Goal: Task Accomplishment & Management: Manage account settings

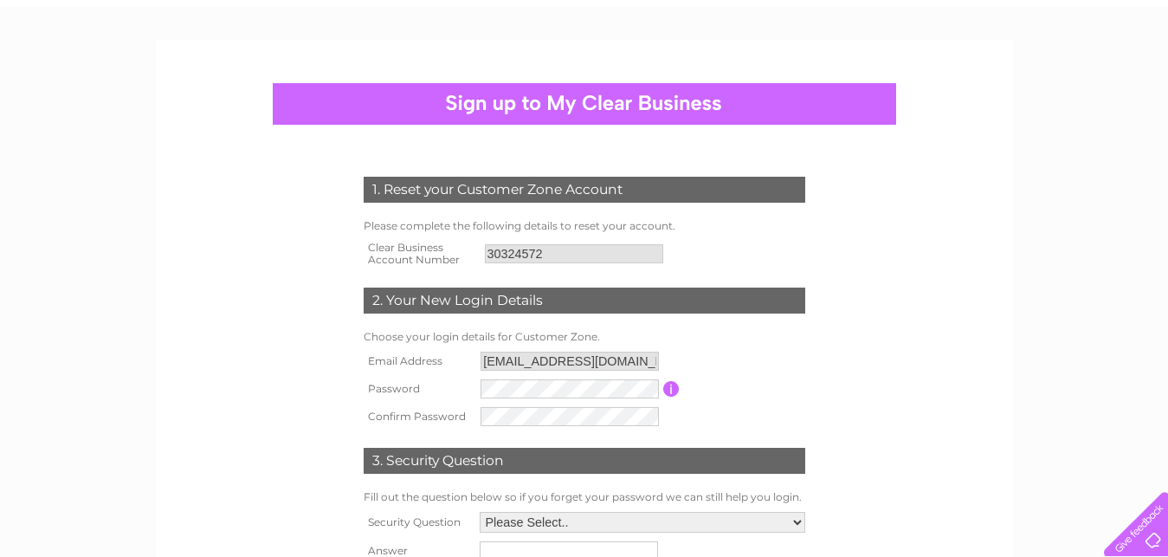
scroll to position [87, 0]
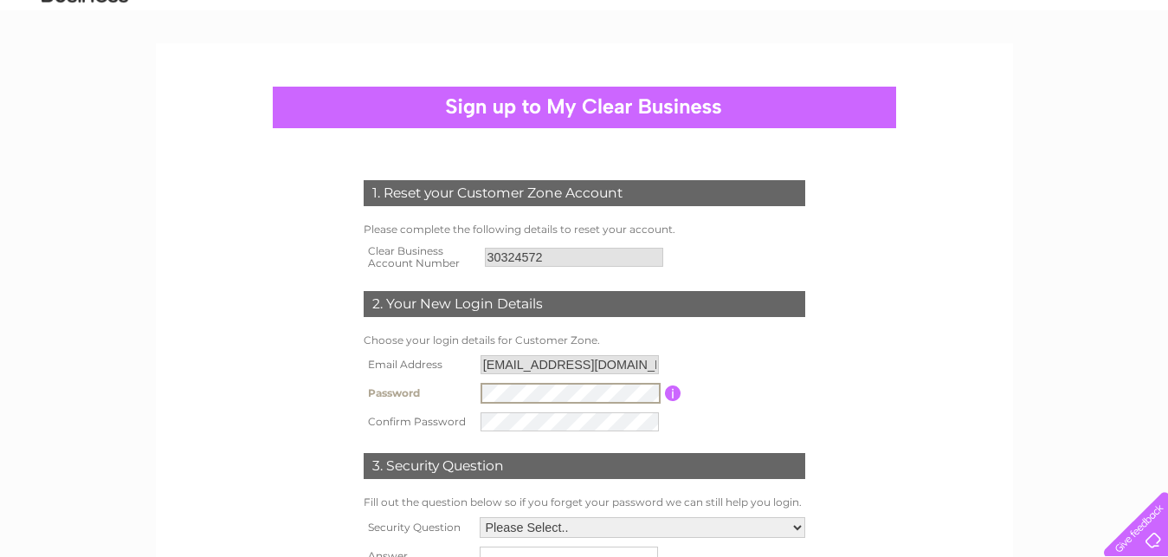
click at [857, 455] on form "1. Reset your Customer Zone Account Please complete the following details to re…" at bounding box center [584, 395] width 824 height 501
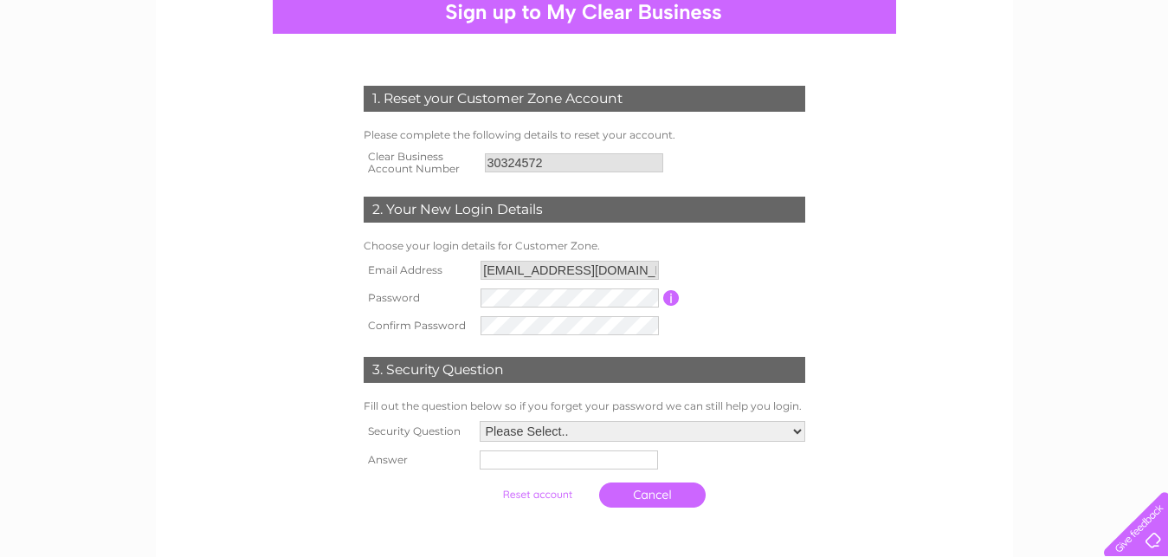
scroll to position [260, 0]
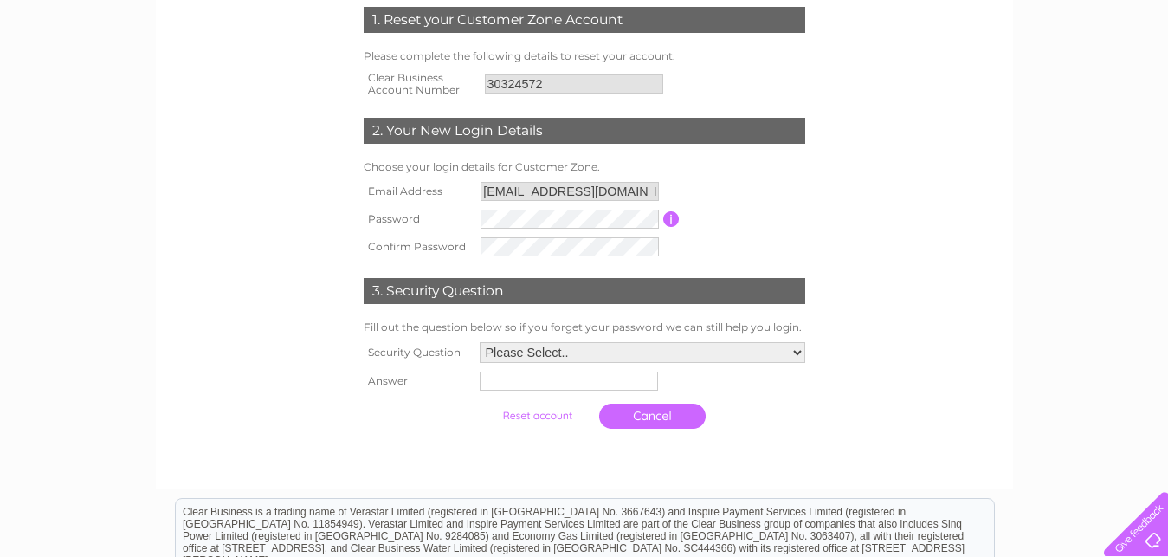
click at [801, 353] on select "Please Select.. In what town or city was your first job? In what town or city d…" at bounding box center [643, 352] width 326 height 21
select select "2"
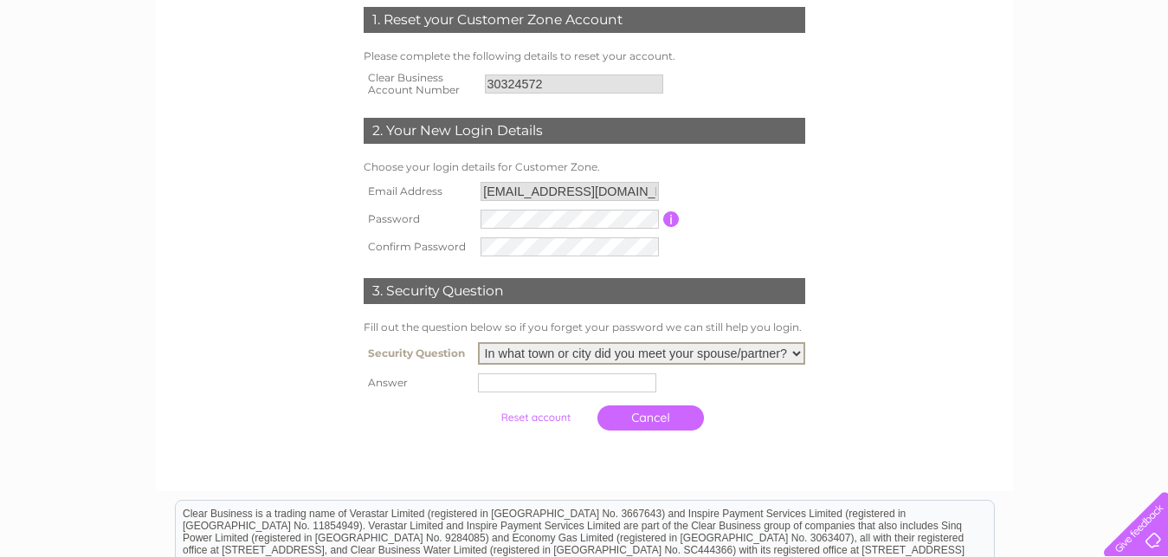
click at [478, 343] on select "Please Select.. In what town or city was your first job? In what town or city d…" at bounding box center [641, 353] width 327 height 23
click at [518, 384] on input "text" at bounding box center [567, 382] width 178 height 19
click at [493, 381] on input "Kiyv" at bounding box center [570, 381] width 180 height 21
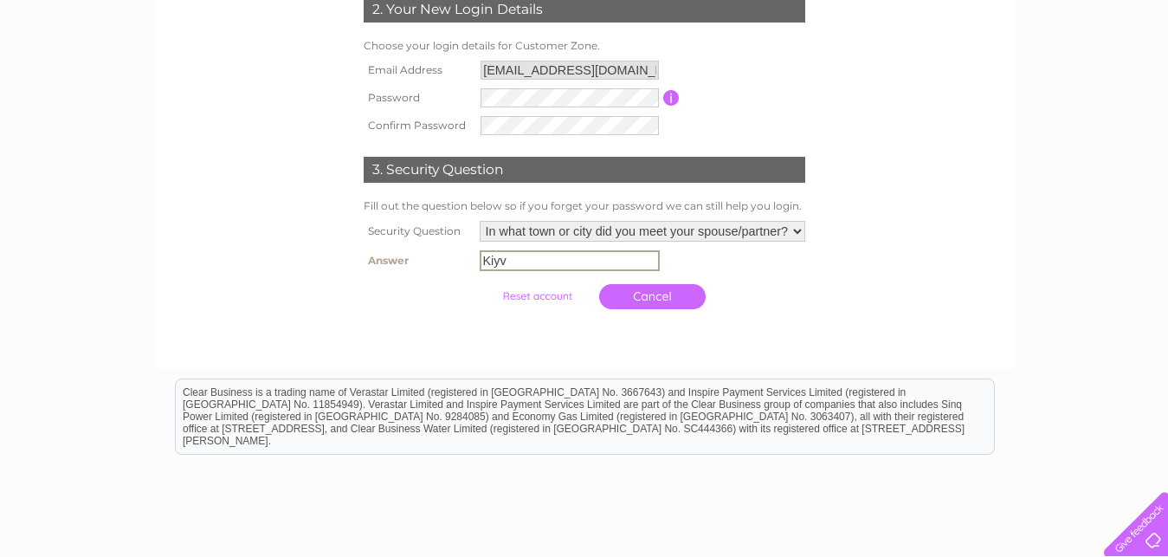
scroll to position [433, 0]
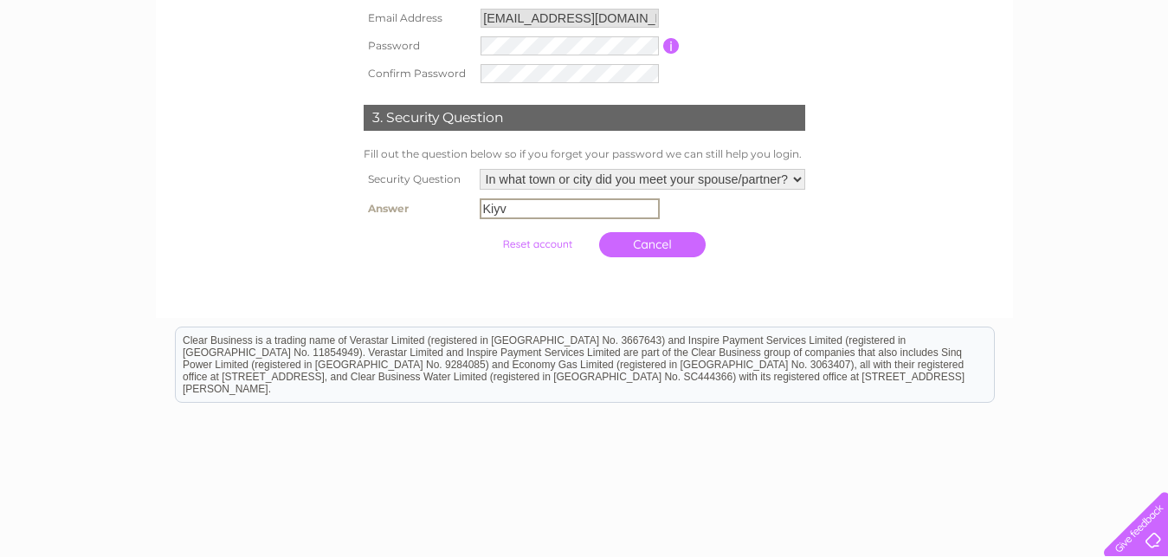
type input "Kiyv"
click at [234, 428] on html "Clear Business is a trading name of Verastar Limited (registered in [GEOGRAPHIC…" at bounding box center [584, 372] width 1168 height 111
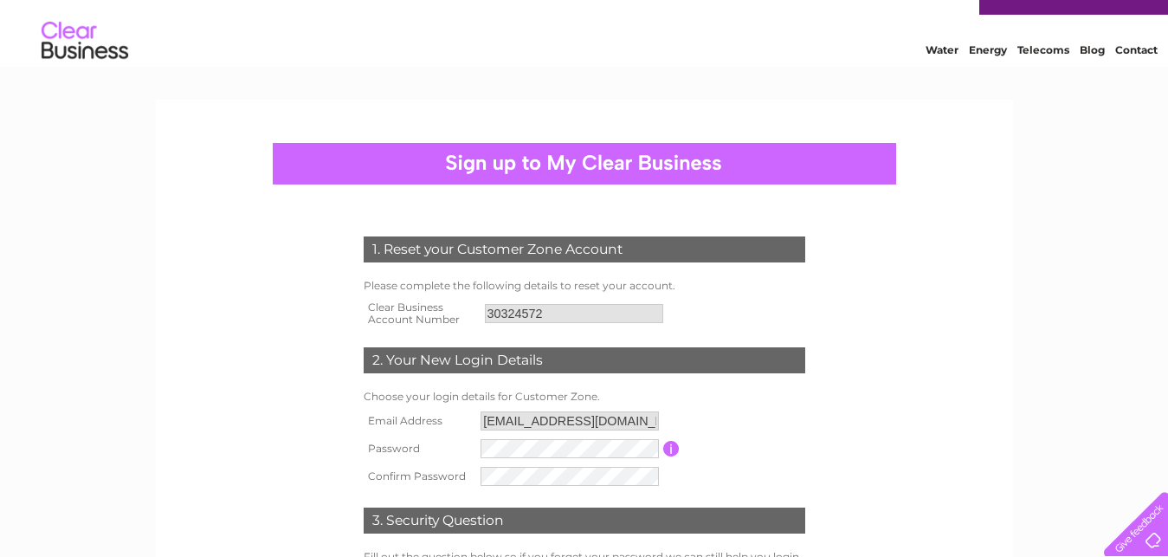
scroll to position [0, 0]
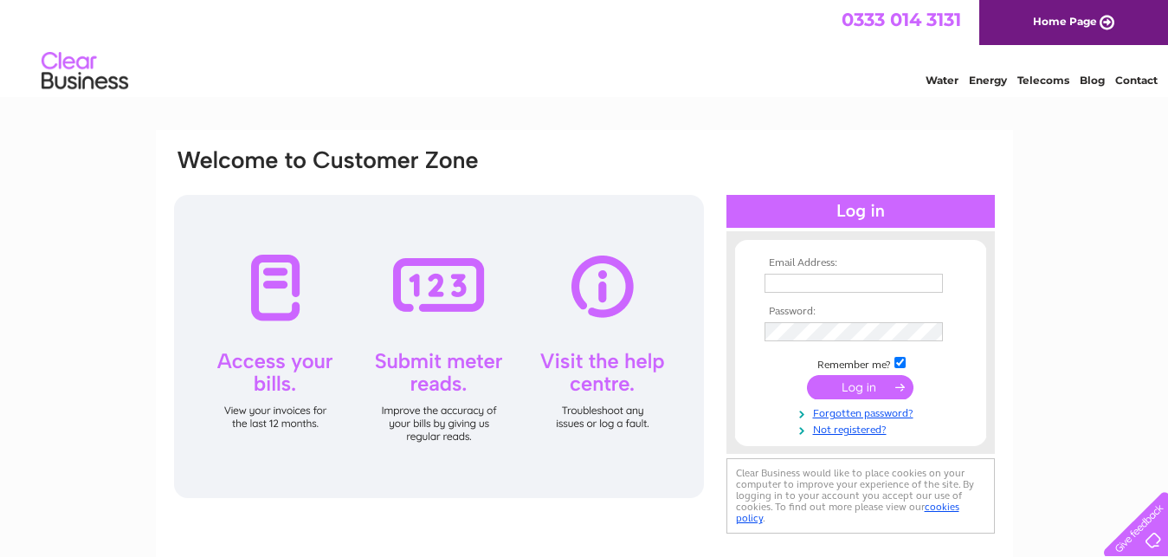
type input "[EMAIL_ADDRESS][DOMAIN_NAME]"
click at [860, 384] on input "submit" at bounding box center [860, 387] width 107 height 24
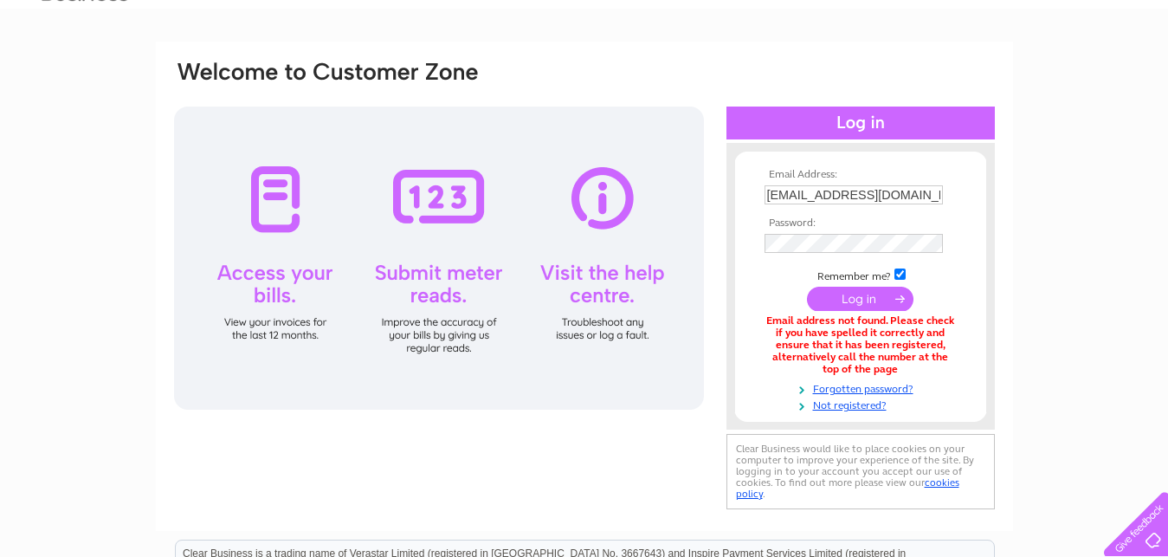
scroll to position [87, 0]
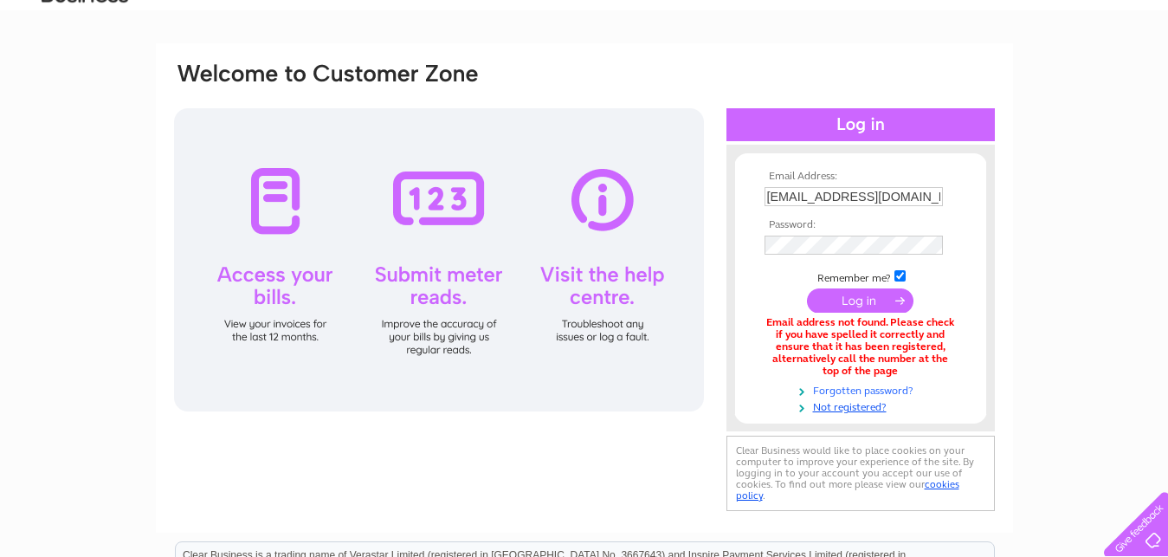
click at [851, 390] on link "Forgotten password?" at bounding box center [863, 389] width 197 height 16
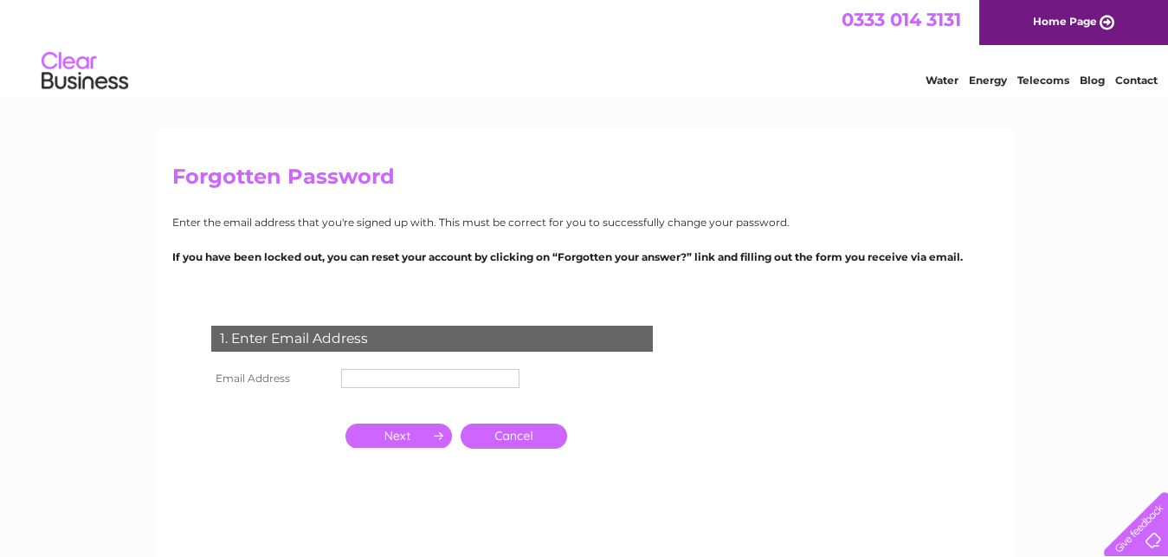
click at [484, 371] on input "text" at bounding box center [430, 378] width 178 height 19
type input "[EMAIL_ADDRESS][DOMAIN_NAME]"
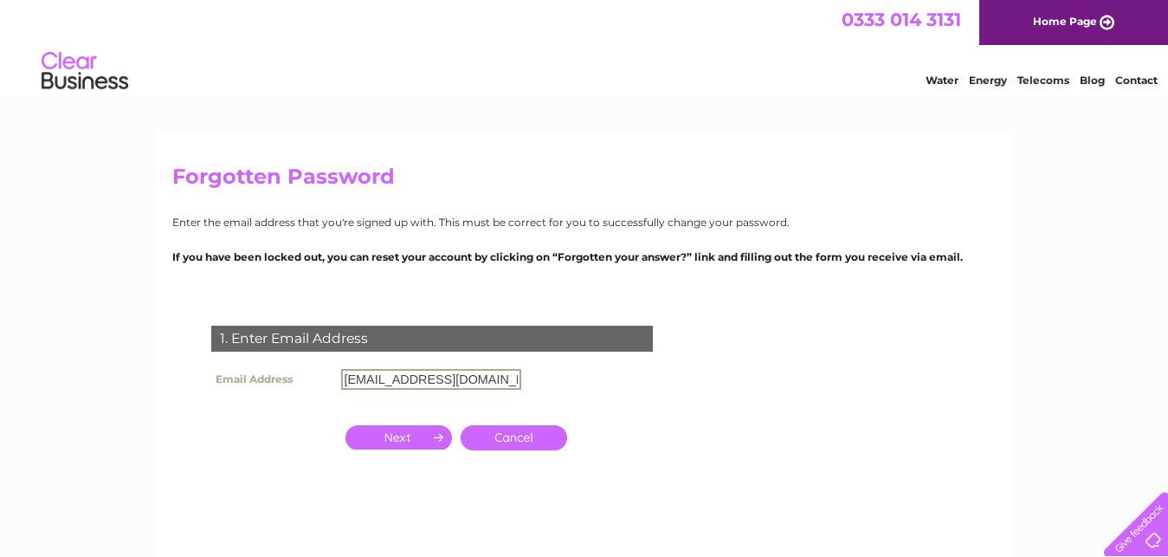
click at [408, 436] on input "button" at bounding box center [398, 437] width 107 height 24
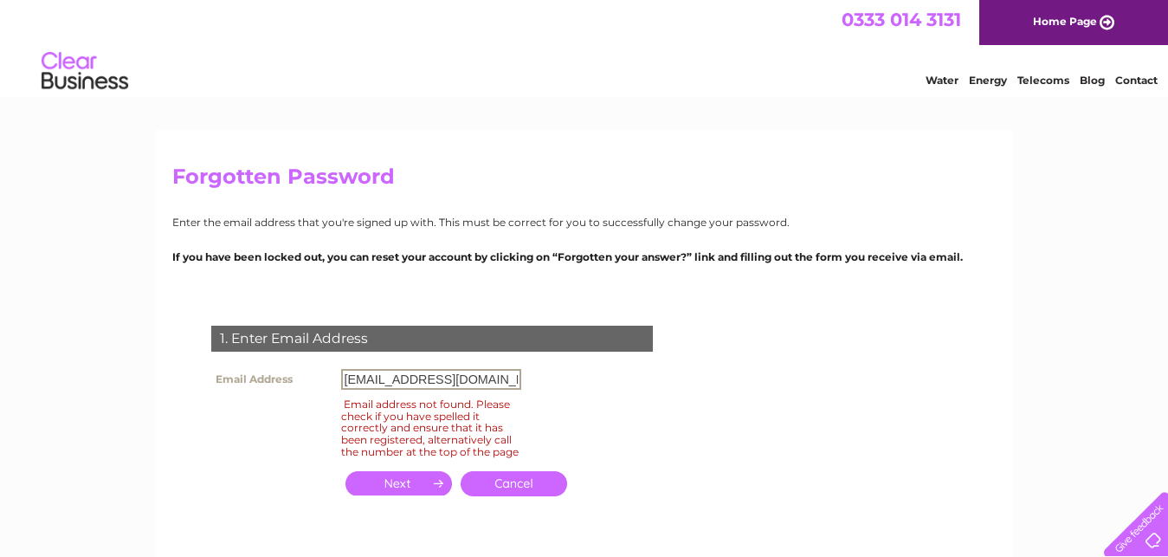
click at [473, 381] on input "[EMAIL_ADDRESS][DOMAIN_NAME]" at bounding box center [431, 379] width 180 height 21
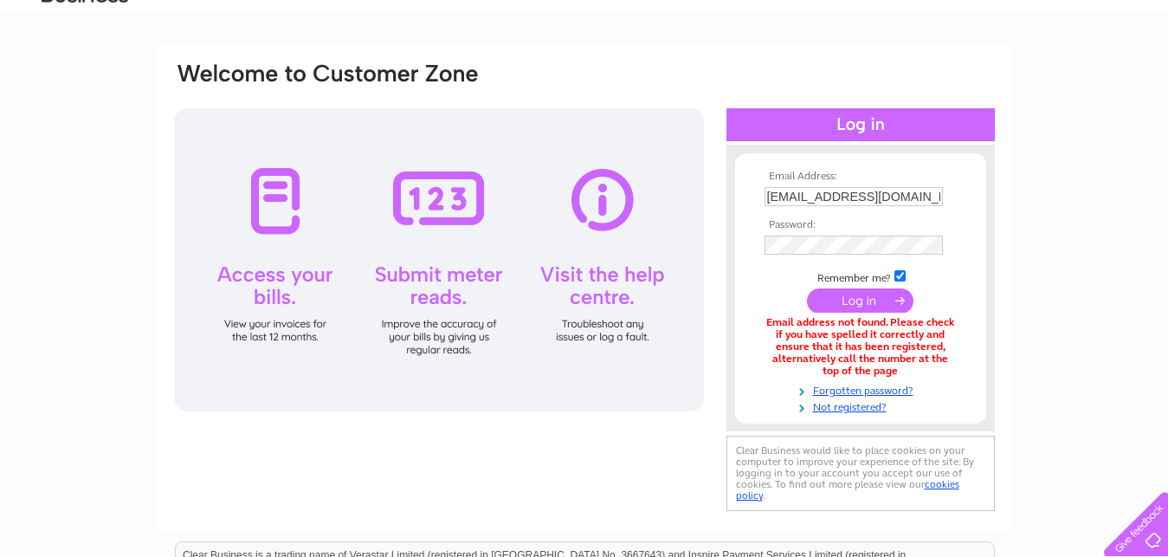
scroll to position [87, 0]
click at [901, 197] on input "[EMAIL_ADDRESS][DOMAIN_NAME]" at bounding box center [854, 196] width 178 height 19
type input "z"
type input "[EMAIL_ADDRESS][DOMAIN_NAME]"
click at [860, 302] on input "submit" at bounding box center [860, 300] width 107 height 24
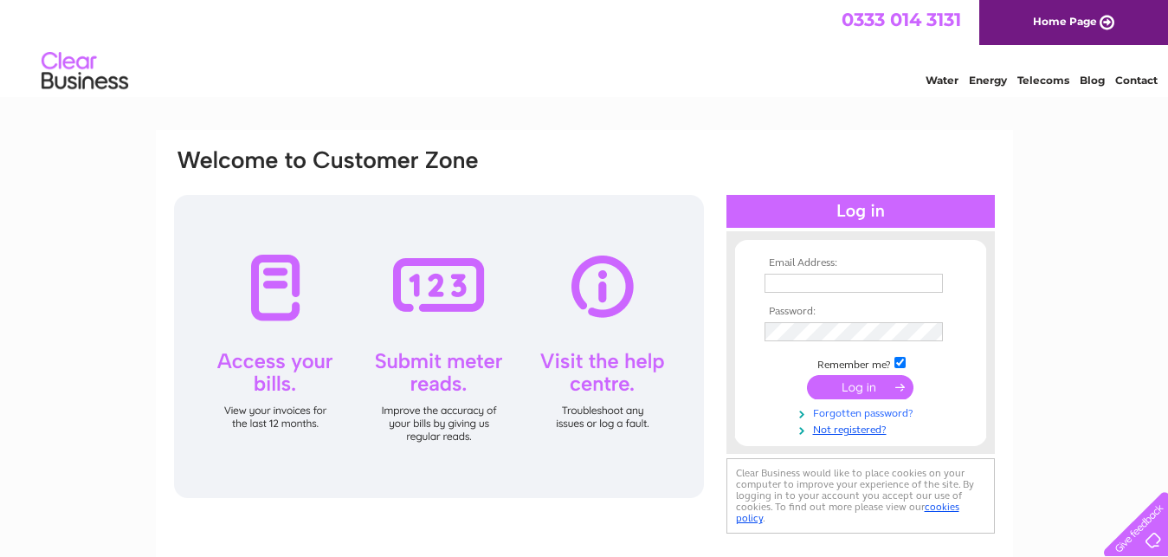
type input "[EMAIL_ADDRESS][DOMAIN_NAME]"
click at [848, 411] on link "Forgotten password?" at bounding box center [863, 411] width 197 height 16
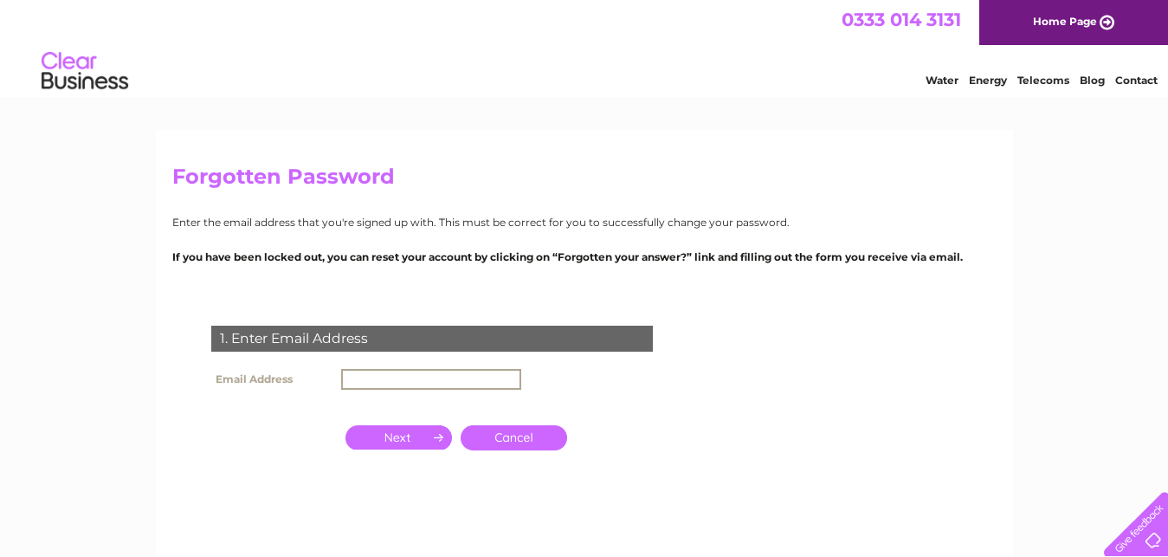
click at [451, 380] on input "text" at bounding box center [431, 379] width 180 height 21
click at [405, 427] on input "button" at bounding box center [398, 435] width 107 height 24
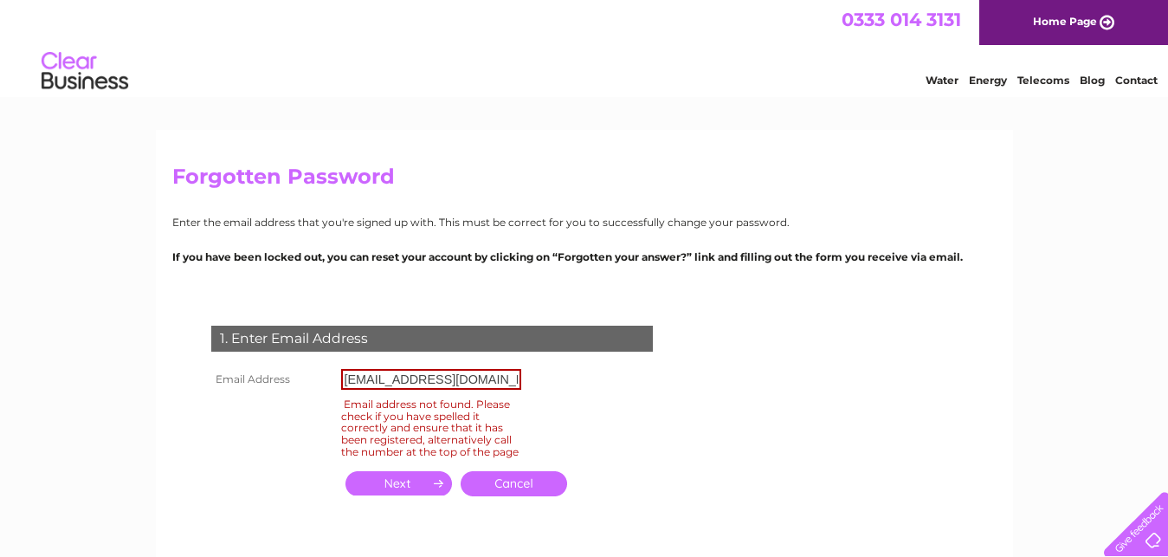
click at [469, 380] on input "[EMAIL_ADDRESS][DOMAIN_NAME]" at bounding box center [431, 379] width 180 height 21
type input "z"
type input "[EMAIL_ADDRESS][DOMAIN_NAME]"
click at [426, 495] on input "button" at bounding box center [398, 483] width 107 height 24
click at [412, 487] on input "button" at bounding box center [398, 483] width 107 height 24
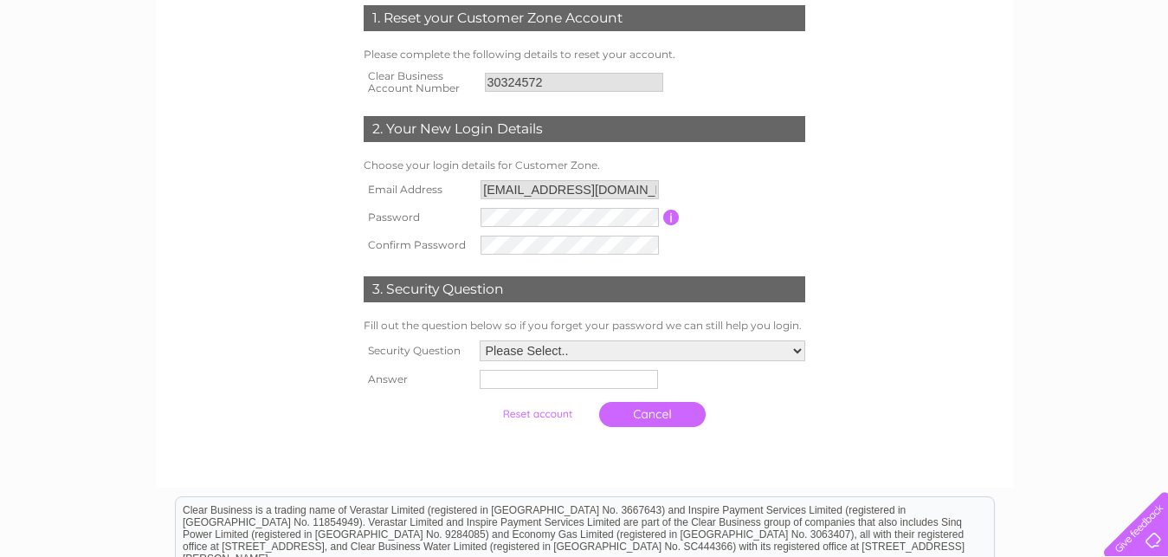
scroll to position [260, 0]
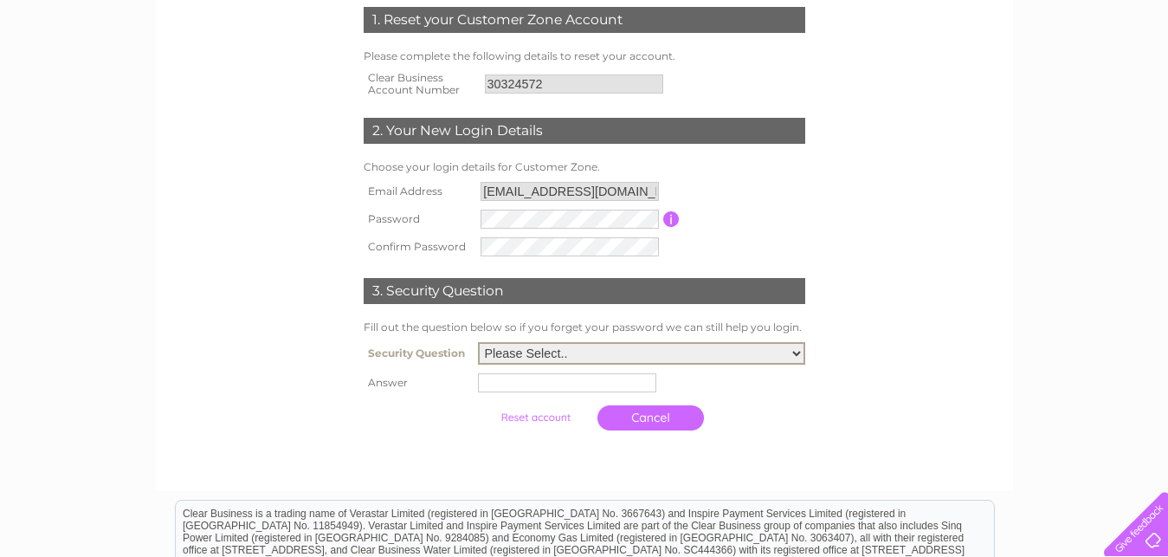
click at [798, 350] on select "Please Select.. In what town or city was your first job? In what town or city d…" at bounding box center [641, 353] width 327 height 23
select select "2"
click at [478, 343] on select "Please Select.. In what town or city was your first job? In what town or city d…" at bounding box center [641, 353] width 327 height 23
click at [576, 384] on input "text" at bounding box center [570, 381] width 180 height 21
type input "[GEOGRAPHIC_DATA]"
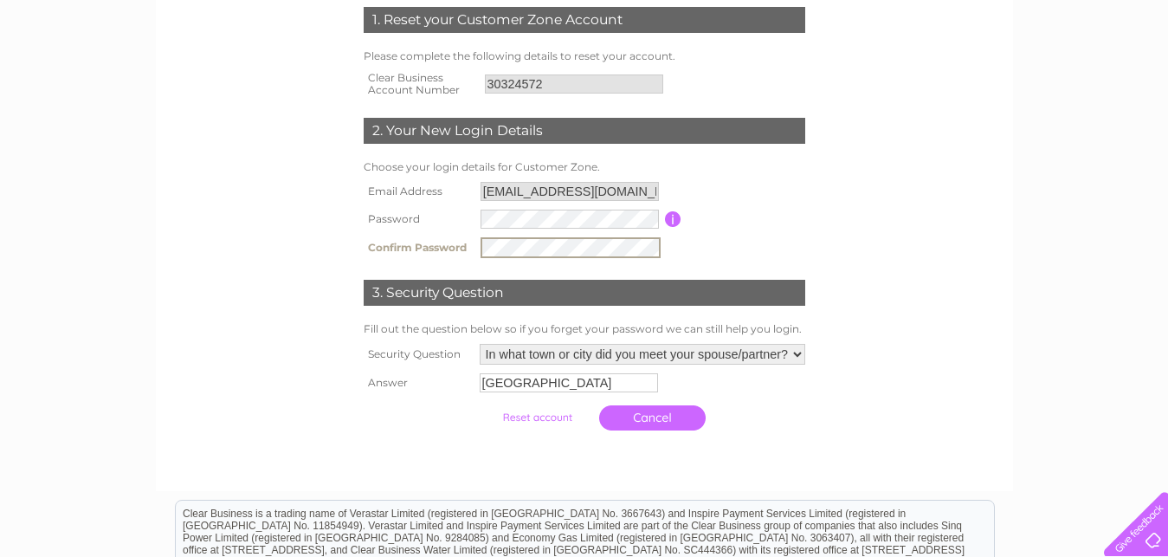
click at [531, 416] on input "submit" at bounding box center [537, 417] width 107 height 24
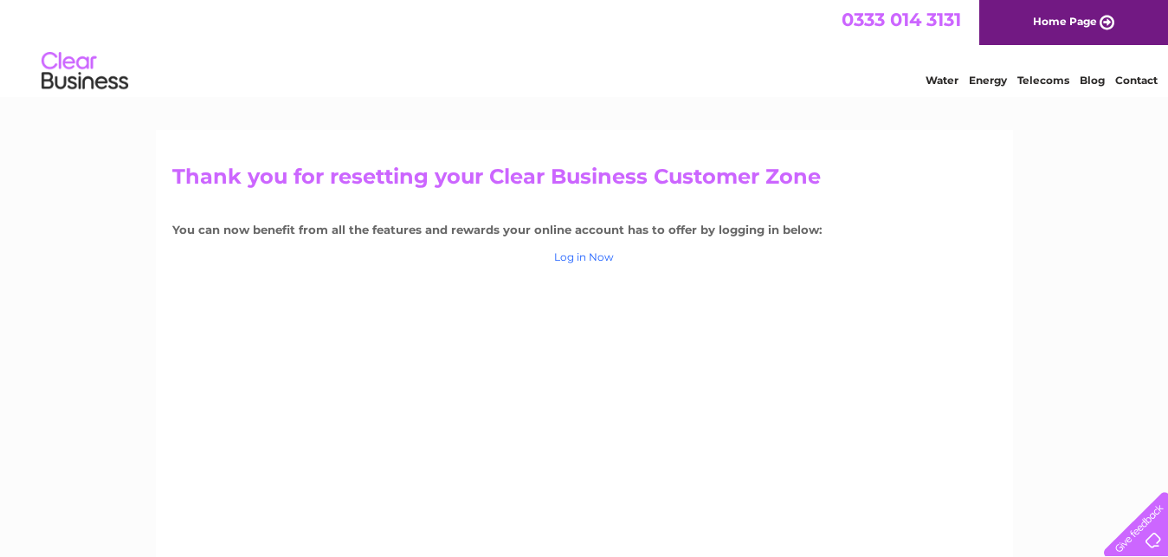
click at [586, 261] on link "Log in Now" at bounding box center [584, 256] width 60 height 13
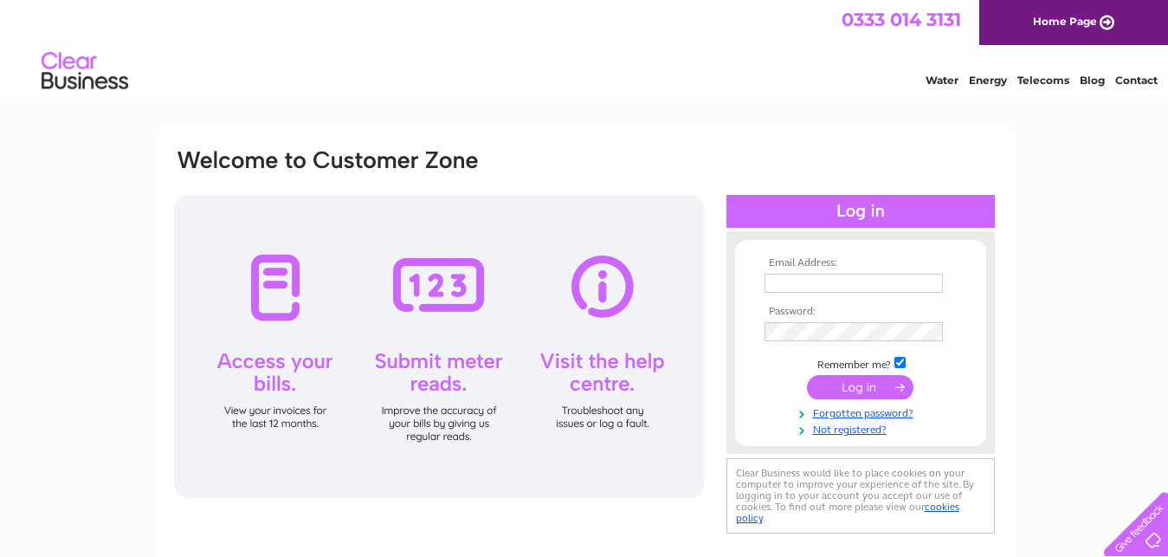
type input "[EMAIL_ADDRESS][DOMAIN_NAME]"
click at [859, 389] on input "submit" at bounding box center [860, 387] width 107 height 24
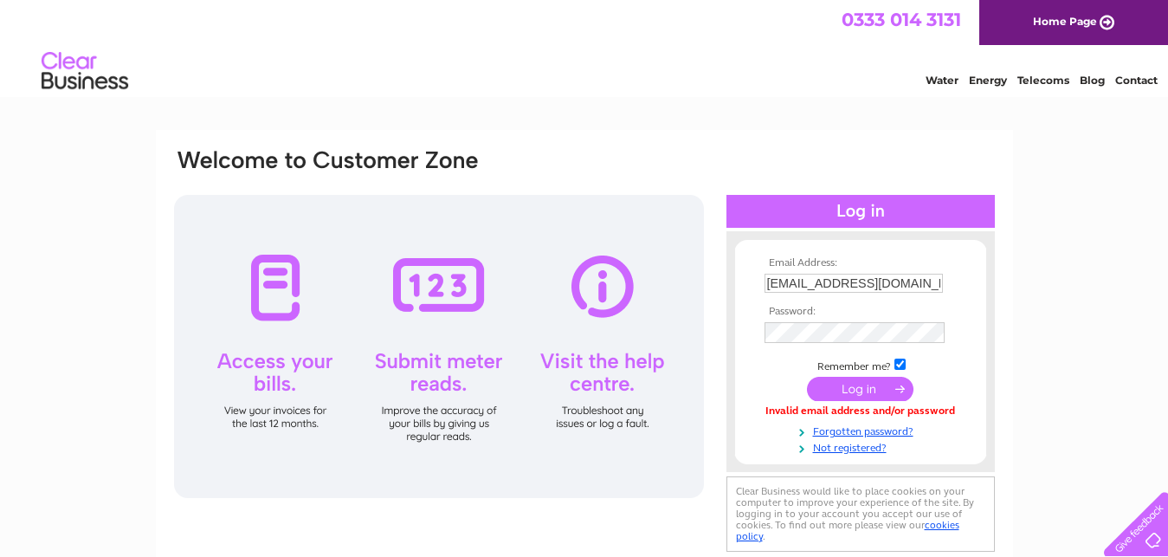
click at [862, 389] on input "submit" at bounding box center [860, 389] width 107 height 24
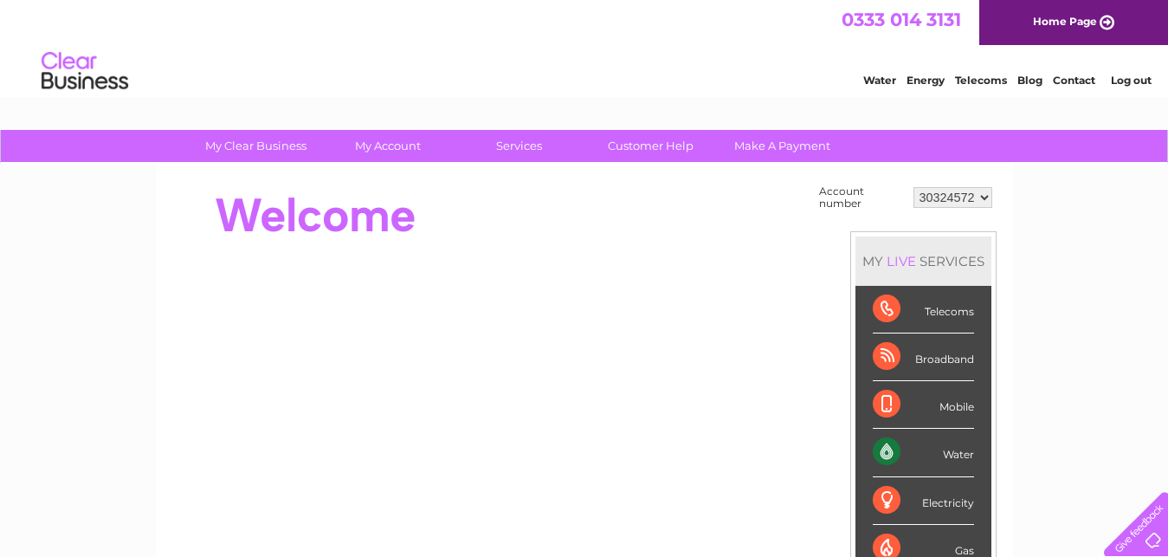
scroll to position [173, 0]
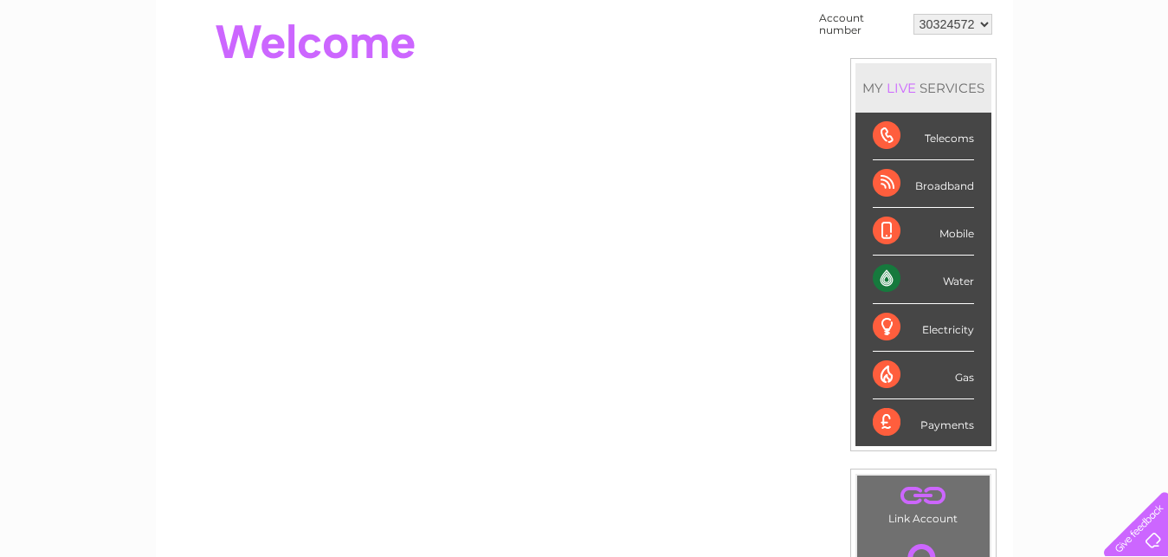
click at [946, 278] on div "Water" at bounding box center [923, 279] width 101 height 48
click at [882, 275] on div "Water" at bounding box center [923, 279] width 101 height 48
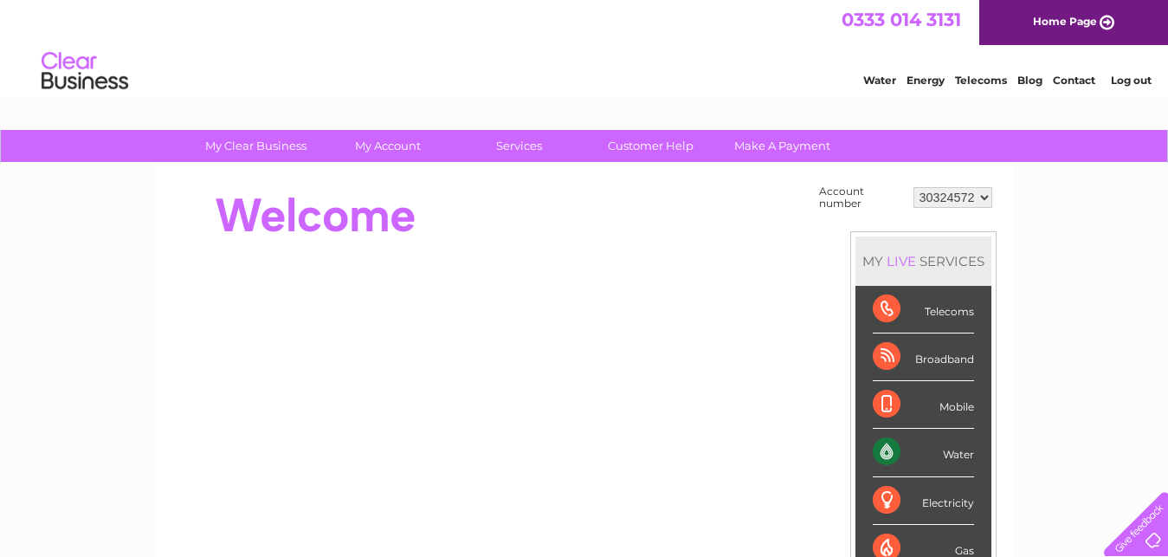
scroll to position [87, 0]
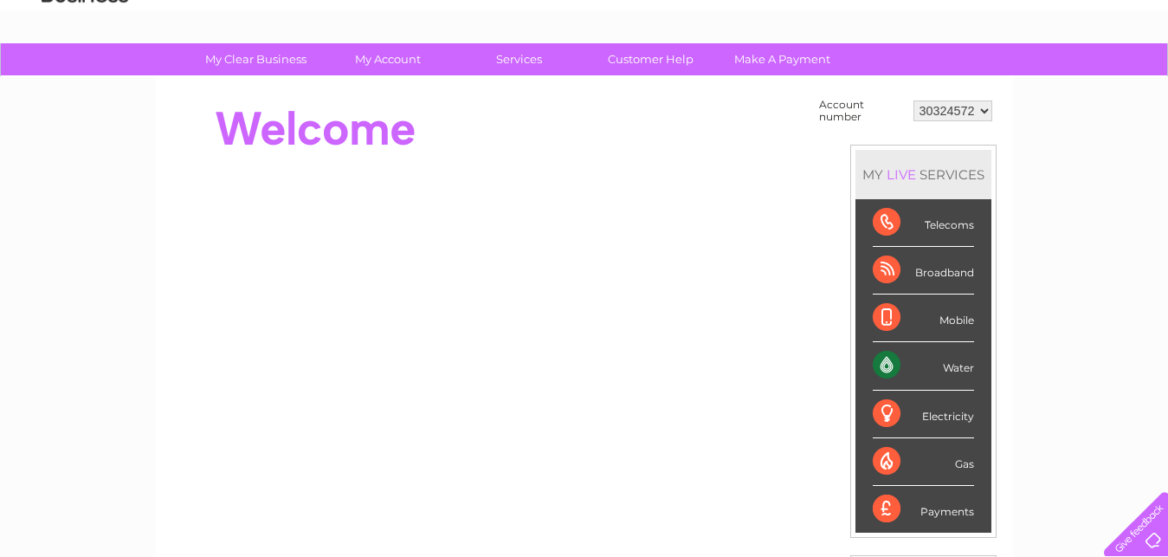
click at [958, 368] on div "Water" at bounding box center [923, 366] width 101 height 48
click at [878, 364] on div "Water" at bounding box center [923, 366] width 101 height 48
click at [891, 363] on div "Water" at bounding box center [923, 366] width 101 height 48
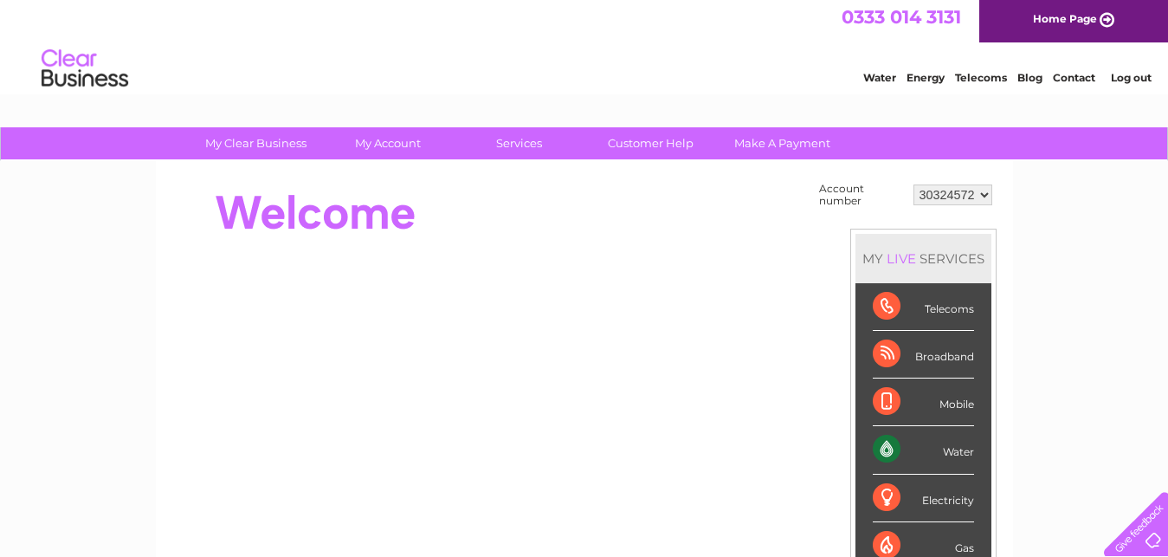
scroll to position [0, 0]
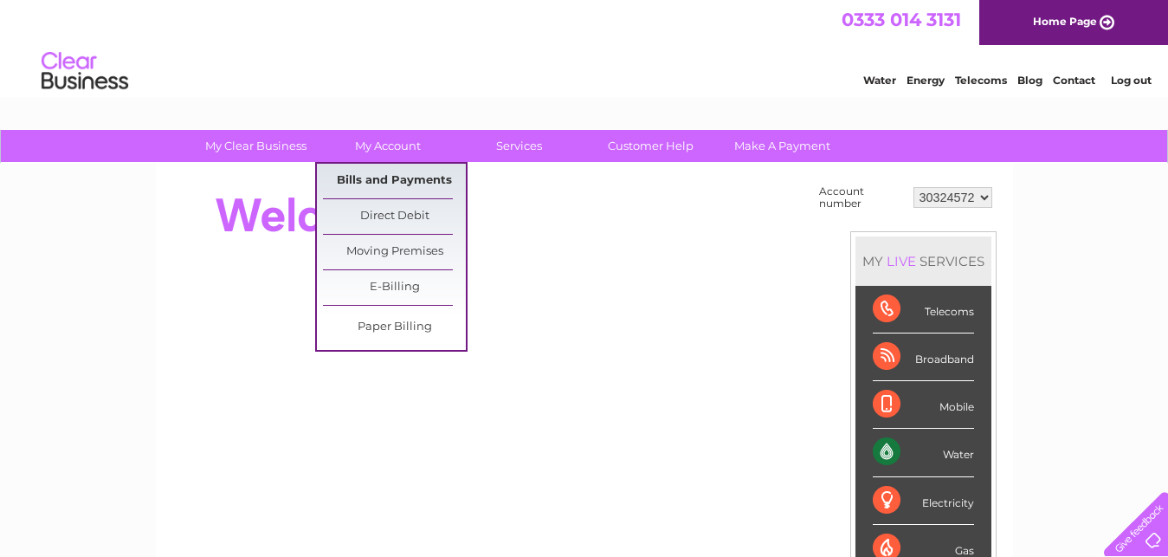
click at [384, 181] on link "Bills and Payments" at bounding box center [394, 181] width 143 height 35
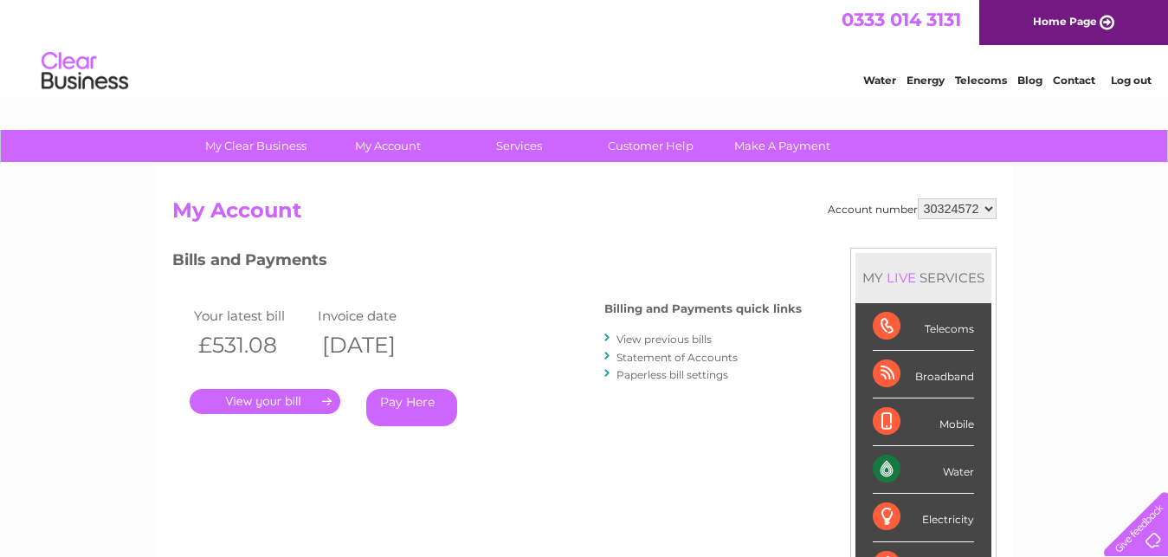
click at [1138, 79] on link "Log out" at bounding box center [1131, 80] width 41 height 13
